Goal: Task Accomplishment & Management: Manage account settings

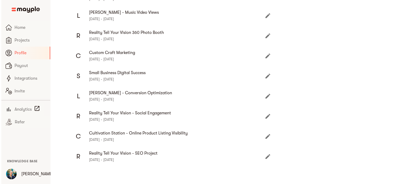
scroll to position [177, 0]
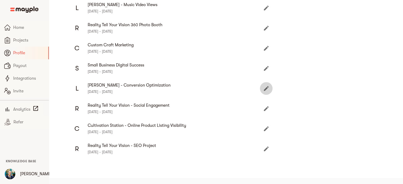
click at [265, 88] on icon "Edit" at bounding box center [266, 88] width 5 height 5
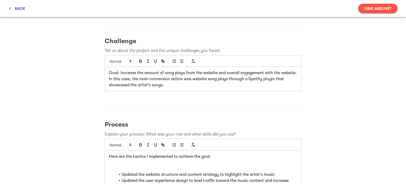
scroll to position [91, 0]
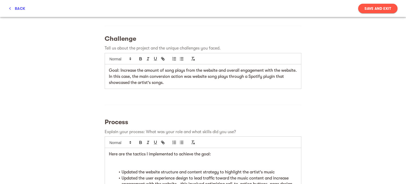
click at [267, 103] on div at bounding box center [202, 104] width 201 height 21
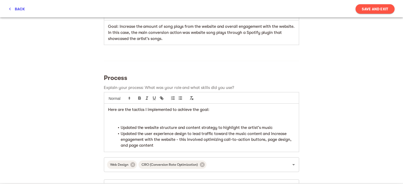
scroll to position [136, 0]
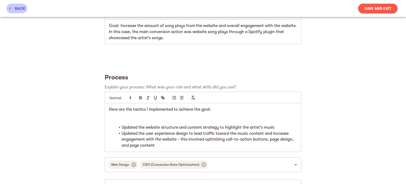
click at [21, 8] on span "back" at bounding box center [16, 8] width 17 height 6
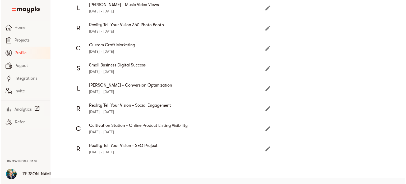
scroll to position [148, 0]
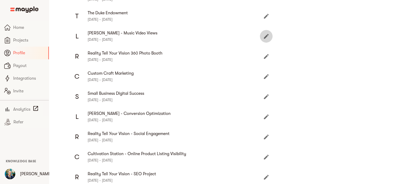
click at [266, 37] on icon "Edit" at bounding box center [266, 36] width 6 height 6
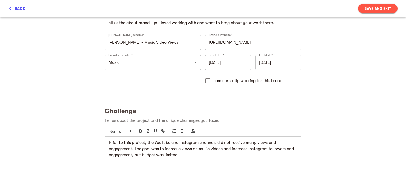
scroll to position [19, 0]
click at [128, 41] on input "[PERSON_NAME] - Music Video Views" at bounding box center [153, 42] width 96 height 15
drag, startPoint x: 128, startPoint y: 41, endPoint x: 174, endPoint y: 42, distance: 46.0
click at [174, 42] on input "[PERSON_NAME] - Music Video Views" at bounding box center [153, 42] width 96 height 15
click at [172, 46] on input "[PERSON_NAME] - Music Video Views" at bounding box center [153, 42] width 96 height 15
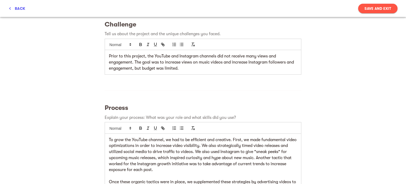
scroll to position [102, 0]
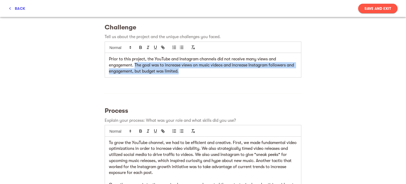
drag, startPoint x: 134, startPoint y: 65, endPoint x: 182, endPoint y: 72, distance: 48.6
click at [182, 72] on p "Prior to this project, the YouTube and Instagram channels did not receive many …" at bounding box center [203, 65] width 188 height 18
copy p "The goal was to increase views on music videos and increase Instagram followers…"
click at [193, 70] on p "Prior to this project, the YouTube and Instagram channels did not receive many …" at bounding box center [203, 65] width 188 height 18
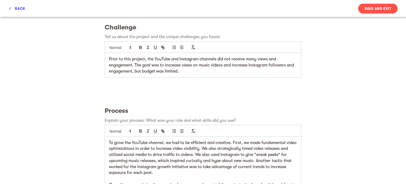
click at [209, 87] on div at bounding box center [202, 93] width 201 height 21
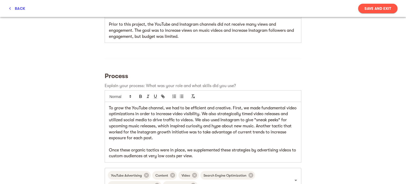
scroll to position [137, 0]
click at [105, 107] on div "To grow the YouTube channel, we had to be efficient and creative. First, we mad…" at bounding box center [203, 131] width 196 height 60
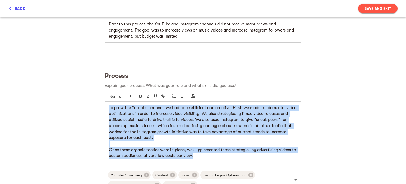
drag, startPoint x: 105, startPoint y: 107, endPoint x: 215, endPoint y: 166, distance: 124.5
copy div "To grow the YouTube channel, we had to be efficient and creative. First, we mad…"
click at [187, 114] on p "To grow the YouTube channel, we had to be efficient and creative. First, we mad…" at bounding box center [203, 123] width 188 height 36
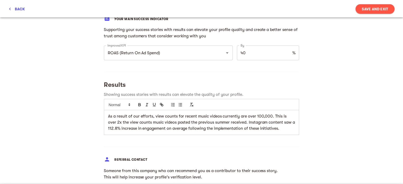
scroll to position [381, 0]
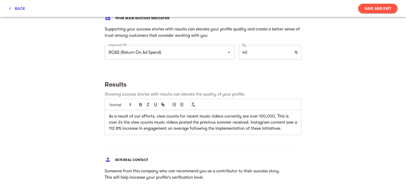
click at [105, 114] on div "As a result of our efforts, view counts for recent music videos currently are o…" at bounding box center [203, 122] width 196 height 24
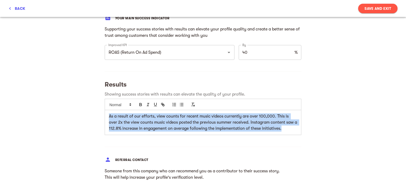
click at [284, 129] on p "As a result of our efforts, view counts for recent music videos currently are o…" at bounding box center [203, 122] width 188 height 18
copy p "As a result of our efforts, view counts for recent music videos currently are o…"
click at [233, 120] on p "As a result of our efforts, view counts for recent music videos currently are o…" at bounding box center [203, 122] width 188 height 18
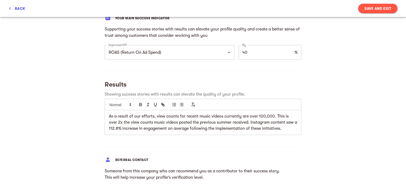
click at [23, 7] on span "back" at bounding box center [16, 8] width 17 height 6
